Goal: Book appointment/travel/reservation

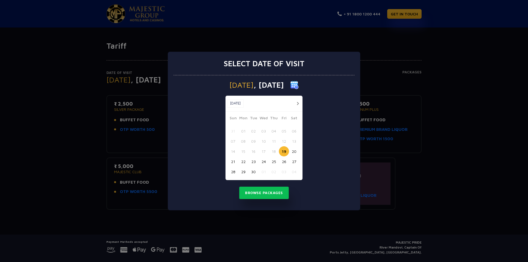
click at [232, 161] on button "21" at bounding box center [233, 162] width 10 height 10
click at [266, 191] on button "Browse Packages" at bounding box center [264, 193] width 50 height 13
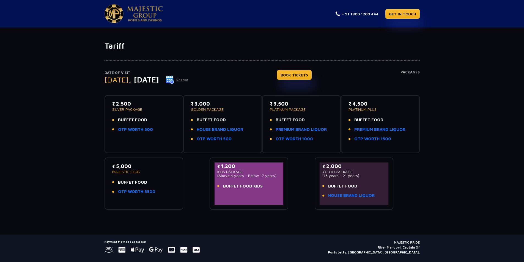
scroll to position [14, 0]
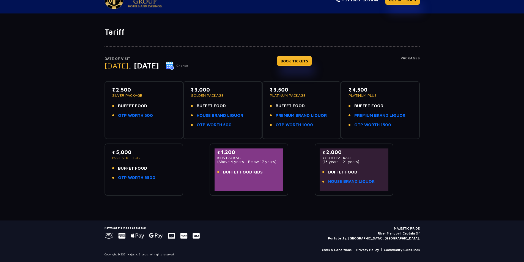
click at [135, 165] on div "₹ 5,000 MAJESTIC CLUB BUFFET FOOD OTP WORTH 5500" at bounding box center [144, 167] width 64 height 36
click at [138, 180] on link "OTP WORTH 5500" at bounding box center [136, 178] width 37 height 6
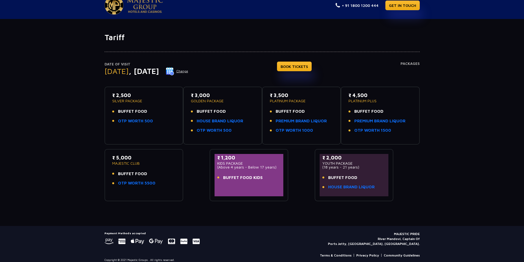
scroll to position [14, 0]
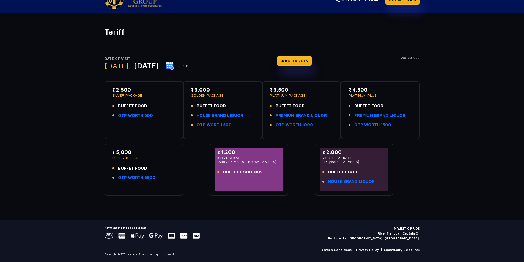
click at [128, 154] on p "₹ 5,000" at bounding box center [144, 152] width 64 height 7
click at [130, 177] on link "OTP WORTH 5500" at bounding box center [136, 178] width 37 height 6
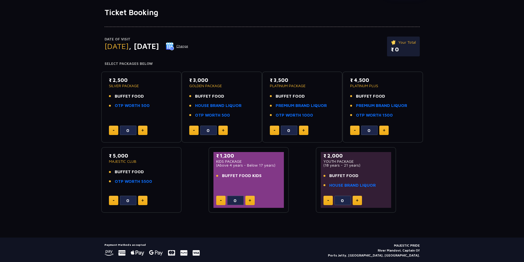
scroll to position [51, 0]
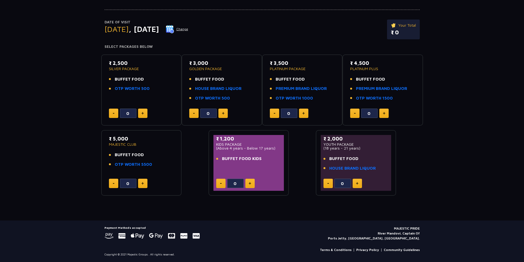
click at [144, 182] on img at bounding box center [142, 183] width 2 height 3
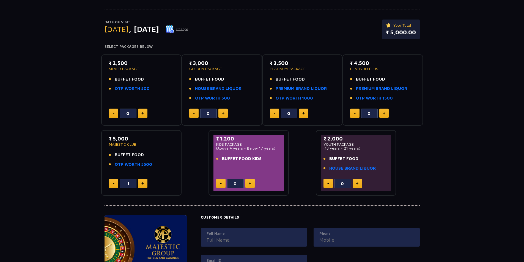
click at [144, 182] on img at bounding box center [142, 183] width 2 height 3
type input "2"
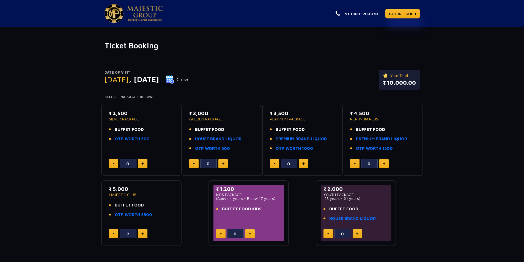
scroll to position [0, 0]
click at [174, 78] on img at bounding box center [170, 80] width 8 height 8
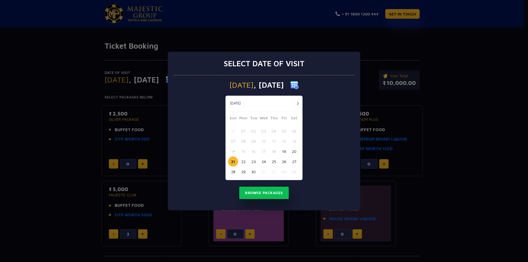
click at [243, 162] on button "22" at bounding box center [243, 162] width 10 height 10
click at [270, 193] on button "Browse Packages" at bounding box center [264, 193] width 50 height 13
